Goal: Navigation & Orientation: Find specific page/section

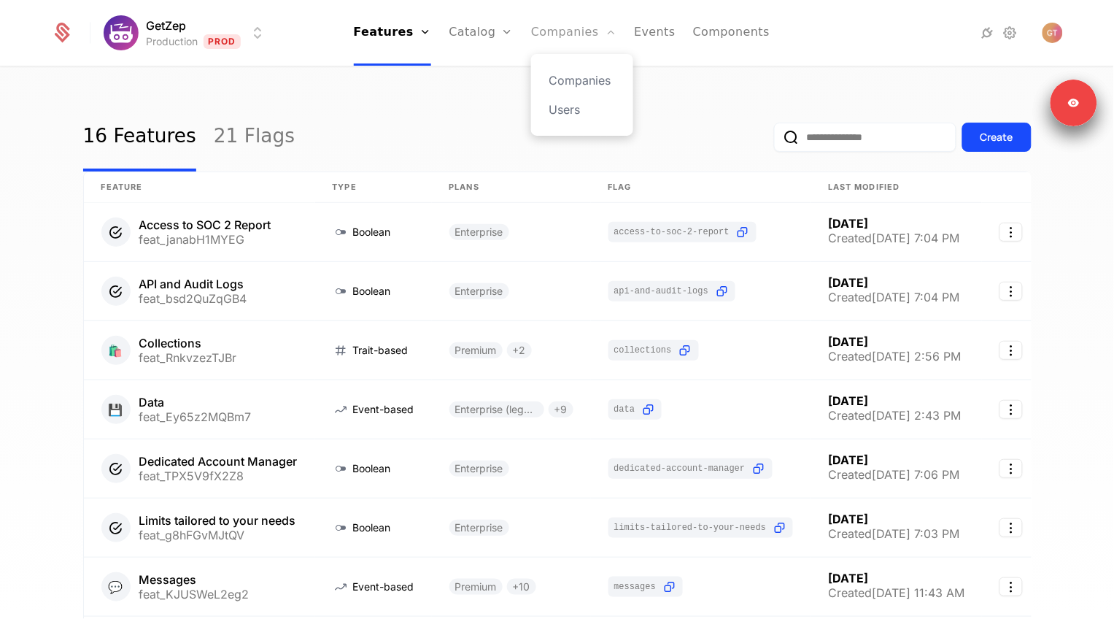
click at [573, 27] on link "Companies" at bounding box center [573, 33] width 85 height 66
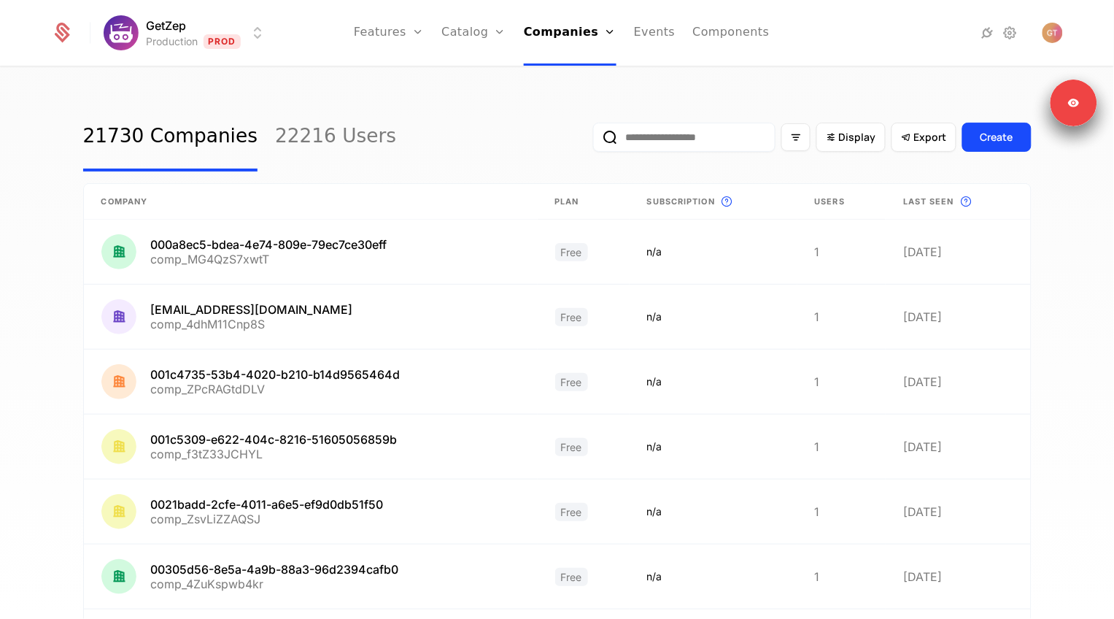
click at [699, 148] on input "email" at bounding box center [684, 137] width 182 height 29
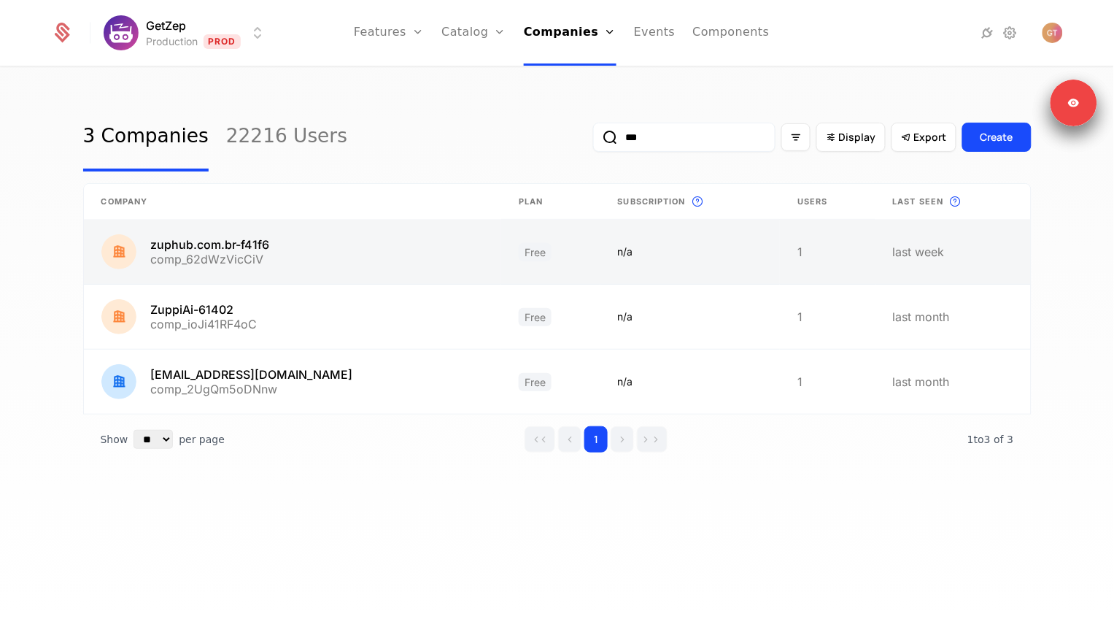
type input "***"
click at [328, 239] on link at bounding box center [293, 252] width 418 height 64
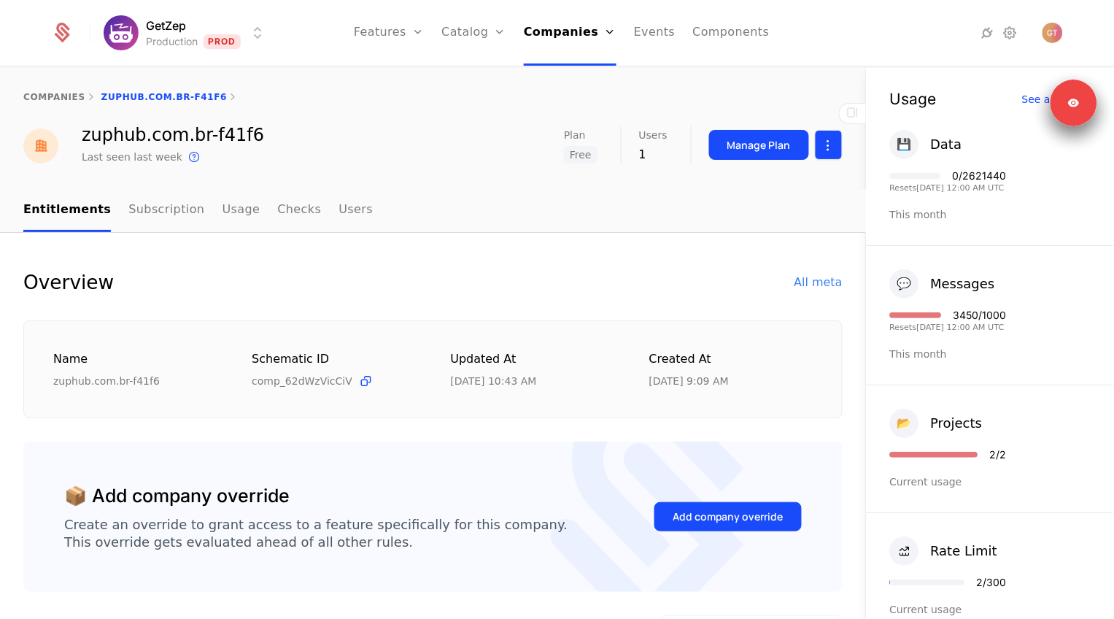
click at [834, 148] on html "GetZep Production Prod Features Features Flags Catalog Plans Add Ons Credits Co…" at bounding box center [557, 309] width 1114 height 619
click at [770, 184] on div "Edit company" at bounding box center [760, 188] width 90 height 20
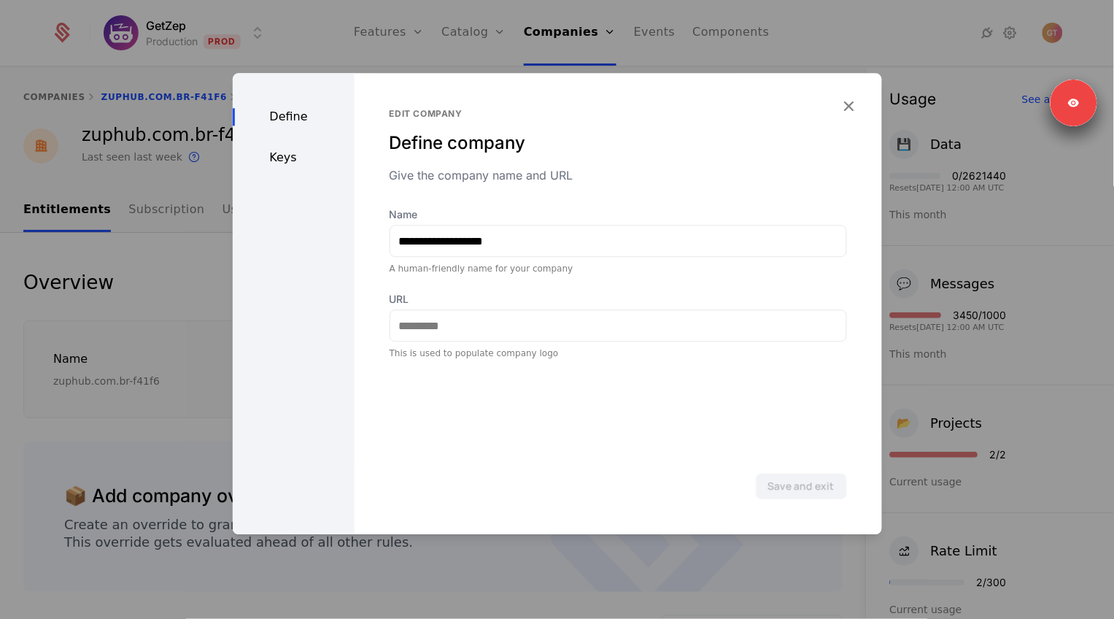
click at [273, 147] on div "Define Keys" at bounding box center [294, 303] width 122 height 461
click at [274, 150] on div "Keys" at bounding box center [294, 158] width 122 height 18
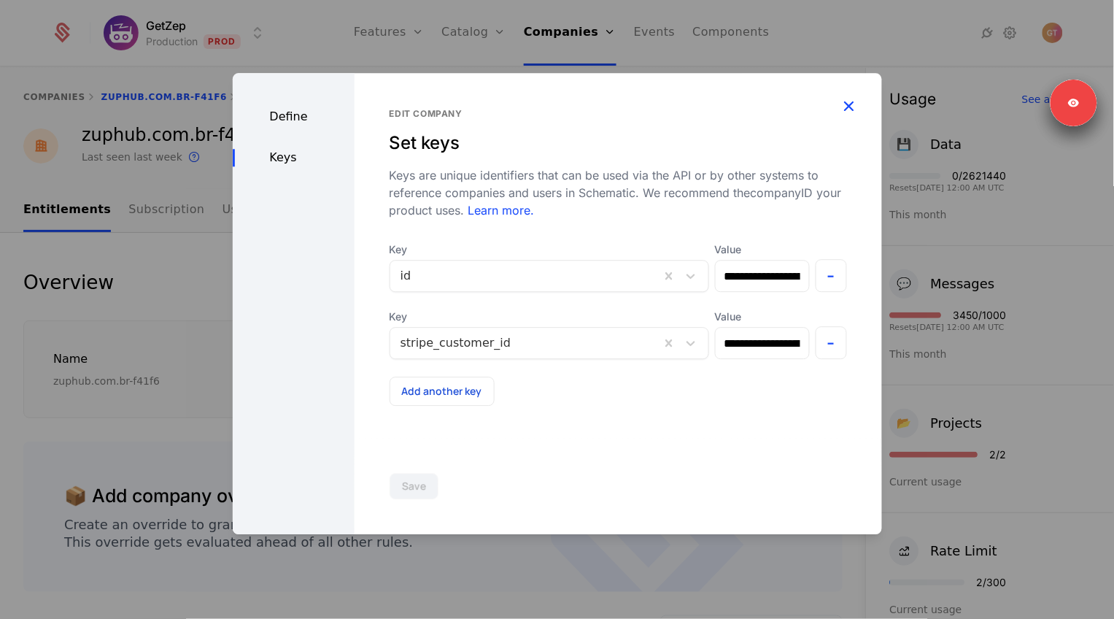
click at [853, 115] on icon "button" at bounding box center [849, 105] width 19 height 19
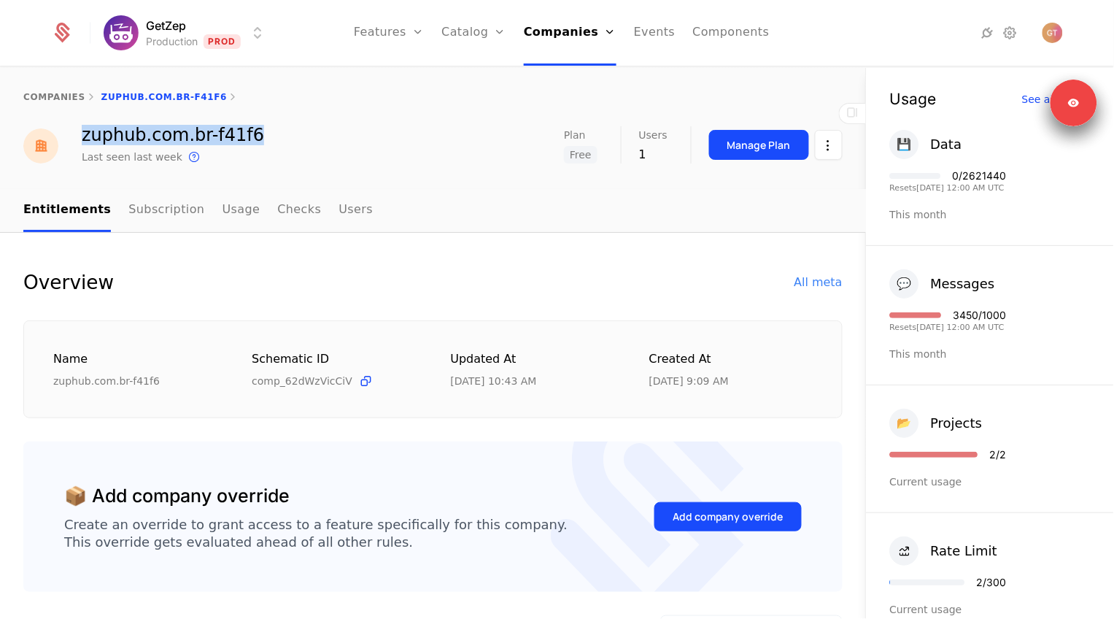
drag, startPoint x: 82, startPoint y: 139, endPoint x: 308, endPoint y: 128, distance: 225.8
click at [308, 128] on div "zuphub.com.br-f41f6 Last seen last week This is the date a track or identify ev…" at bounding box center [433, 145] width 820 height 39
click at [1006, 38] on icon at bounding box center [1011, 33] width 18 height 18
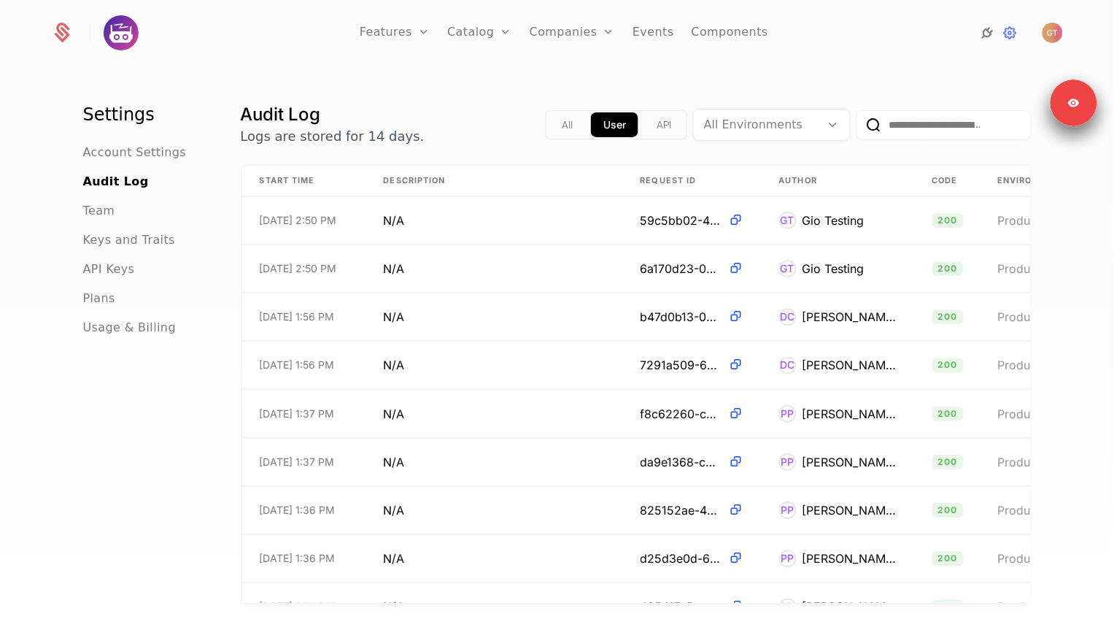
click at [991, 37] on icon at bounding box center [988, 33] width 18 height 18
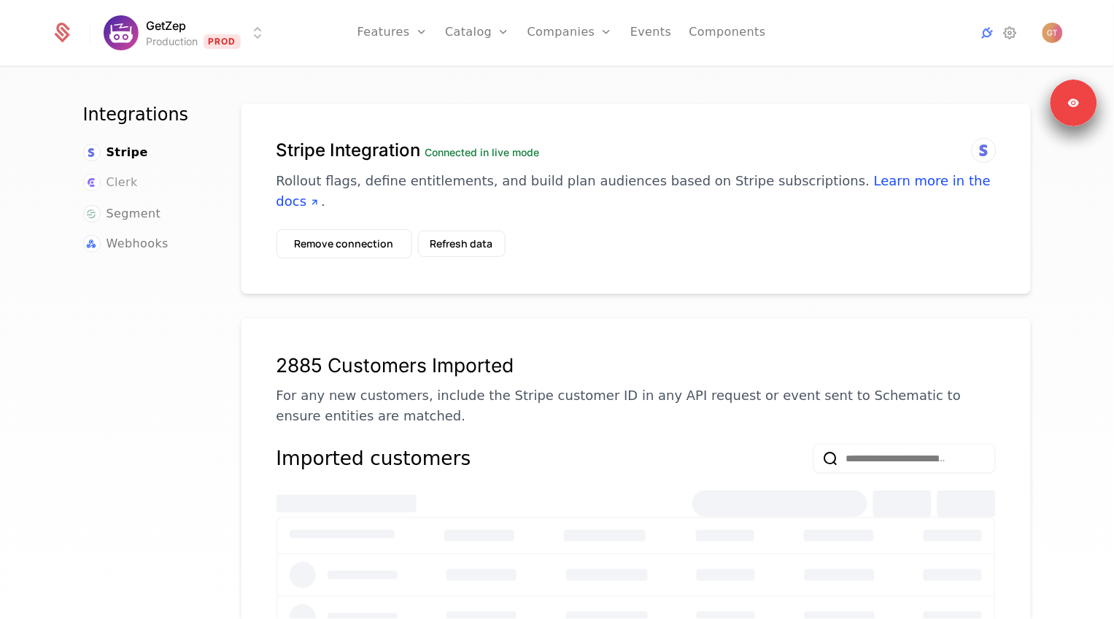
click at [122, 177] on span "Clerk" at bounding box center [122, 183] width 31 height 18
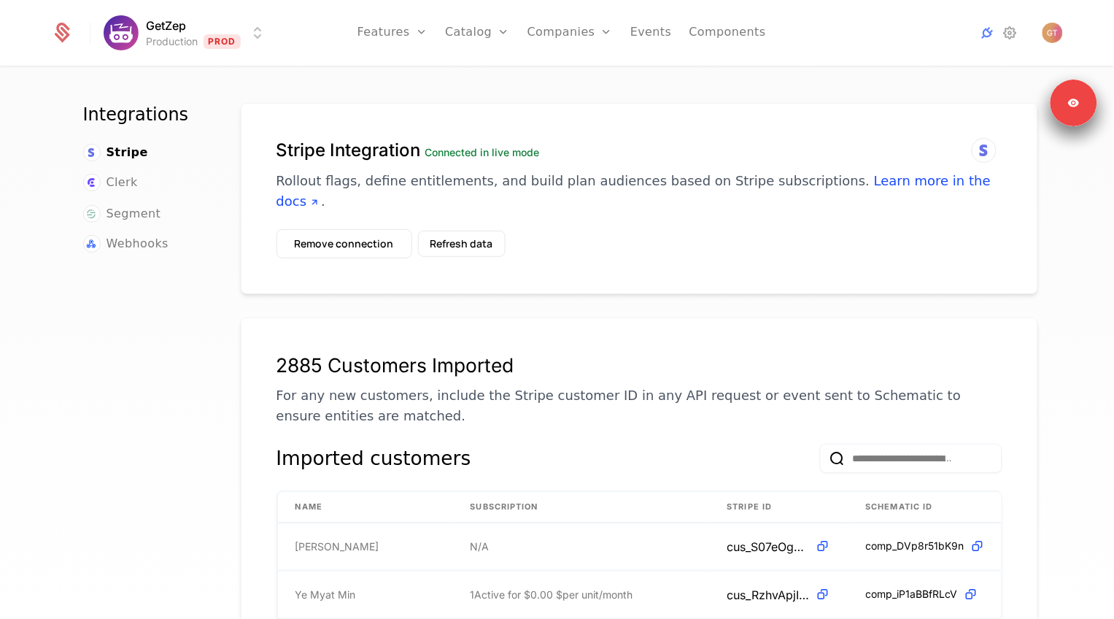
click at [287, 353] on div "2885 Customers Imported" at bounding box center [640, 364] width 726 height 23
click at [319, 385] on p "For any new customers, include the Stripe customer ID in any API request or eve…" at bounding box center [640, 405] width 726 height 41
click at [1044, 28] on span "Open user button" at bounding box center [1053, 33] width 20 height 20
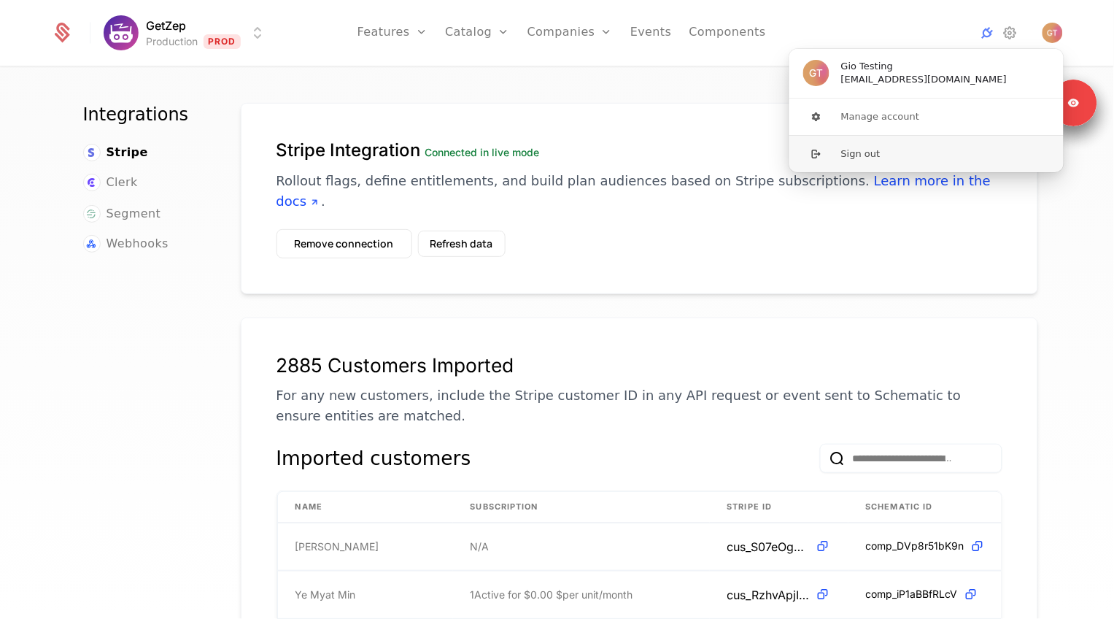
click at [876, 146] on button "Sign out" at bounding box center [927, 153] width 276 height 37
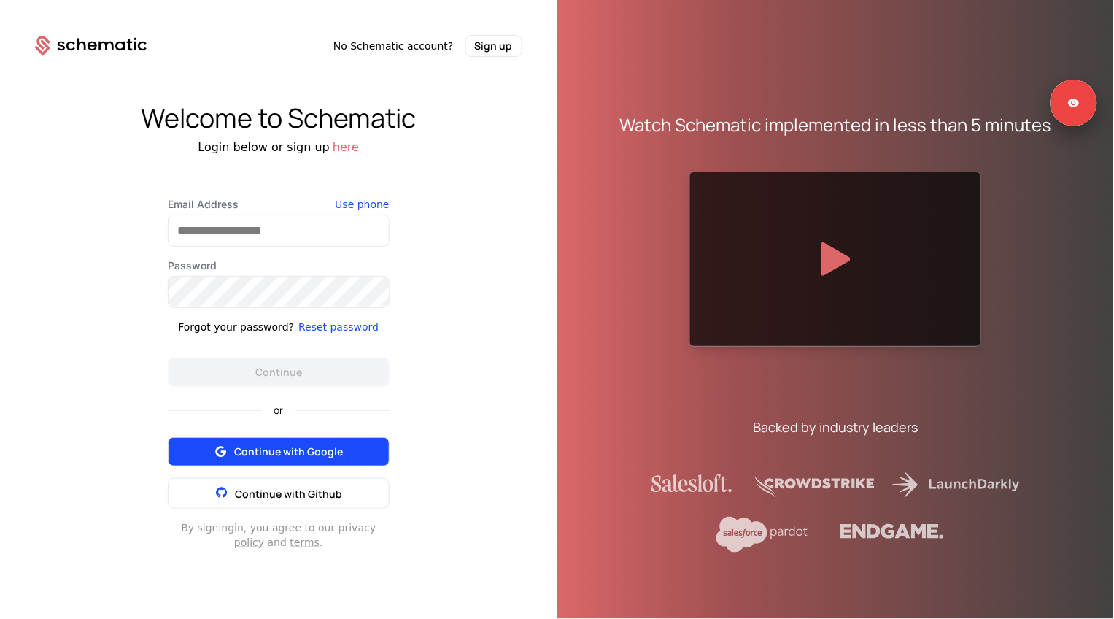
click at [264, 448] on span "Continue with Google" at bounding box center [288, 451] width 109 height 15
